Goal: Navigation & Orientation: Find specific page/section

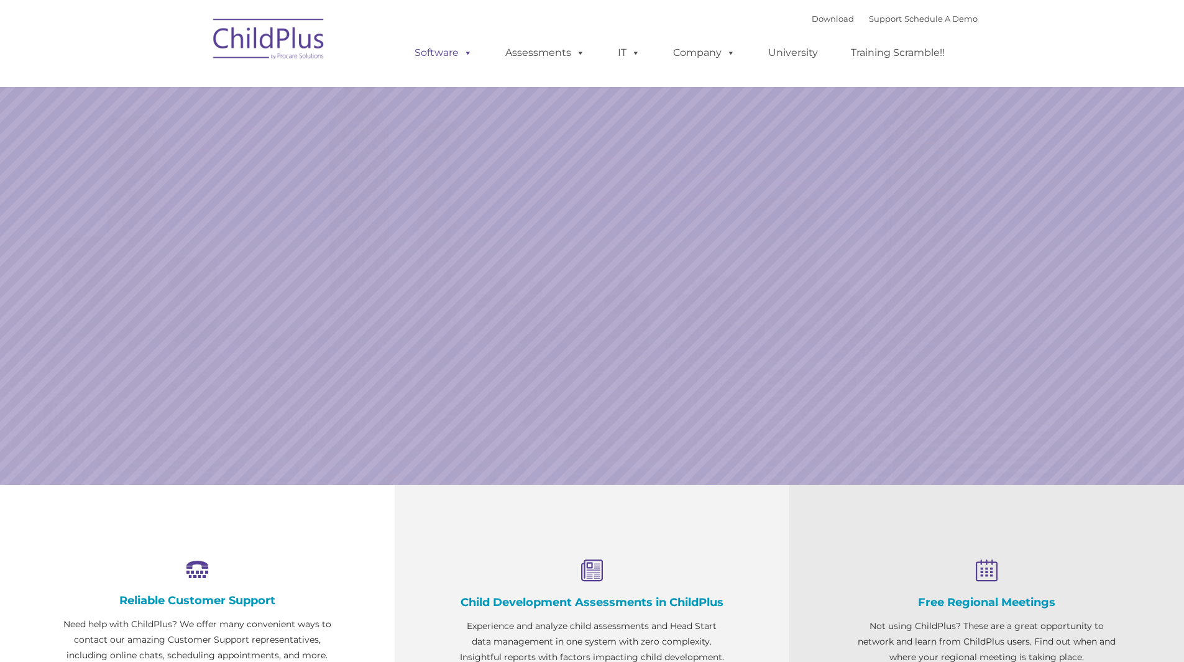
select select "MEDIUM"
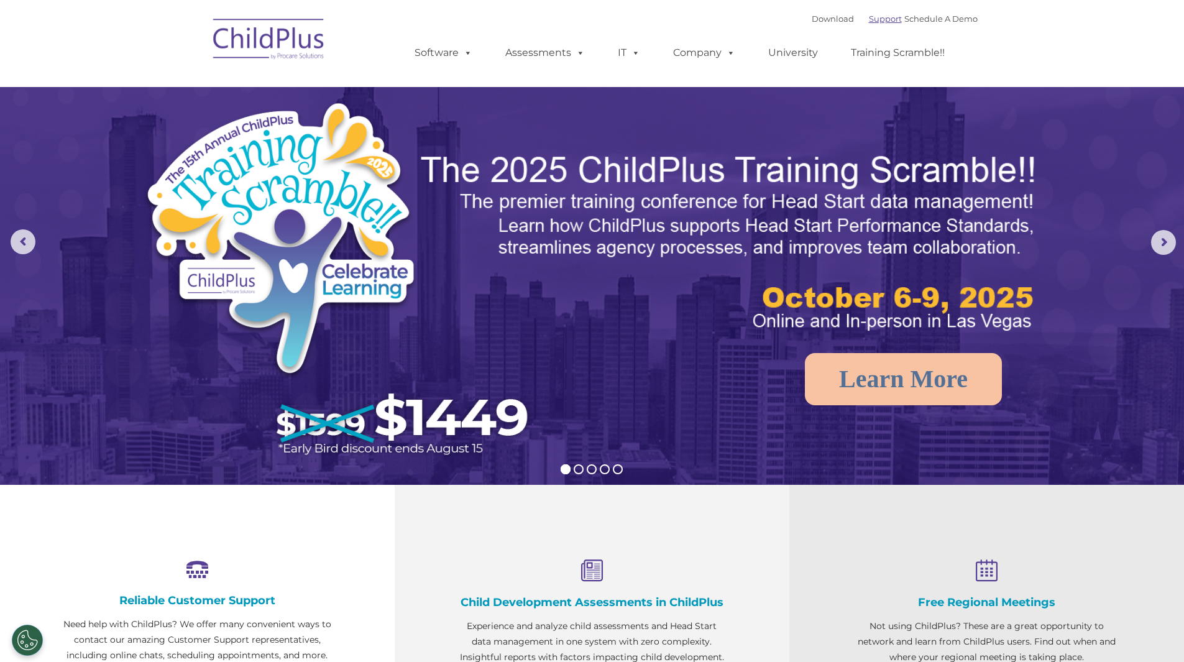
click at [869, 21] on link "Support" at bounding box center [885, 19] width 33 height 10
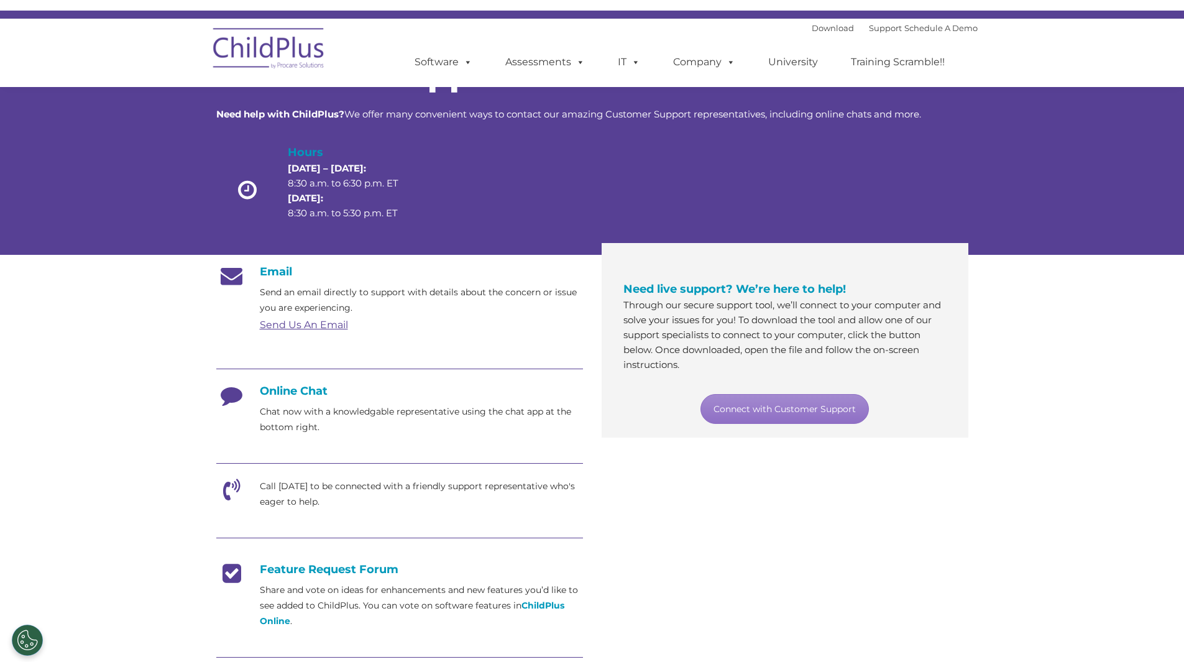
scroll to position [50, 0]
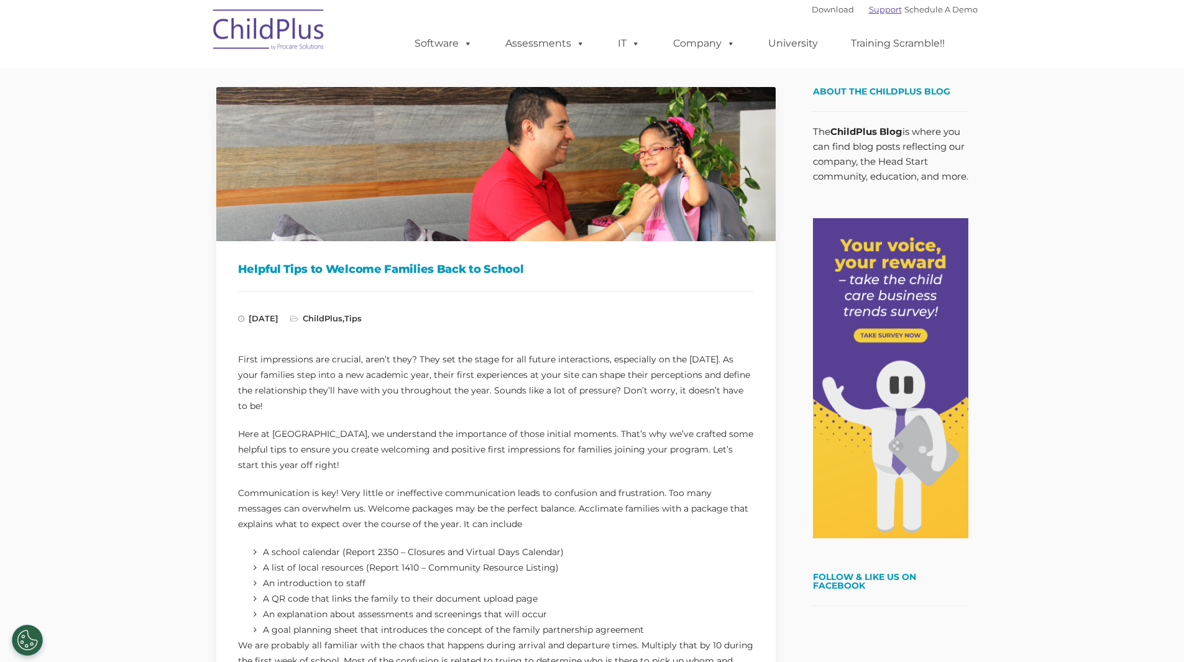
click at [876, 11] on link "Support" at bounding box center [885, 9] width 33 height 10
